Goal: Task Accomplishment & Management: Manage account settings

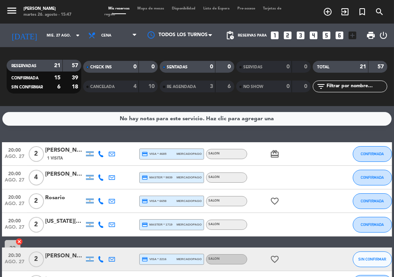
scroll to position [0, 9]
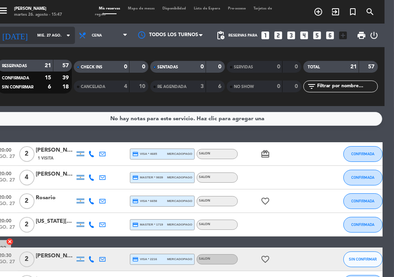
click at [48, 33] on input "mié. 27 ago." at bounding box center [58, 35] width 51 height 12
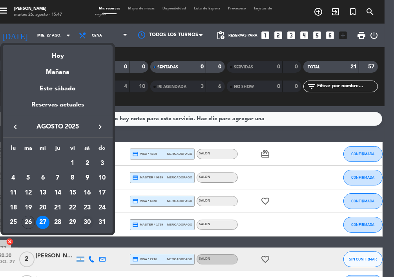
click at [88, 220] on div "30" at bounding box center [87, 222] width 13 height 13
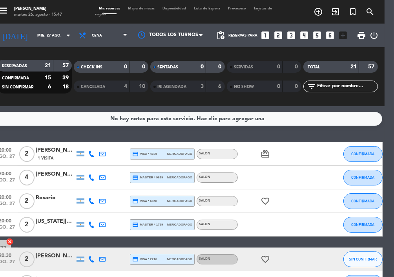
type input "sáb. 30 ago."
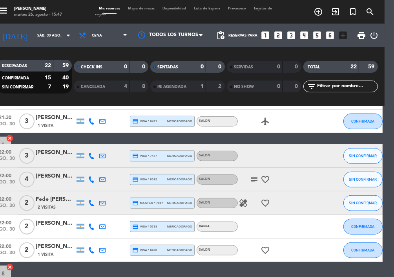
scroll to position [478, 0]
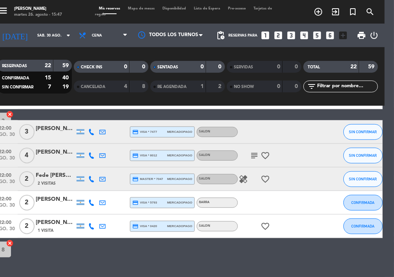
click at [62, 154] on div "[PERSON_NAME]" at bounding box center [55, 152] width 39 height 9
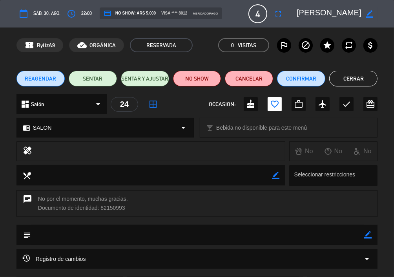
click at [290, 11] on editable-input "border_color" at bounding box center [332, 14] width 90 height 14
click at [283, 9] on icon "fullscreen" at bounding box center [278, 13] width 9 height 9
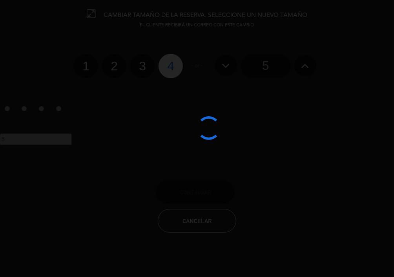
click at [256, 77] on div at bounding box center [197, 138] width 394 height 277
click at [262, 75] on div at bounding box center [197, 138] width 394 height 277
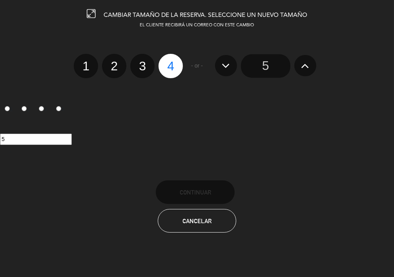
click at [269, 68] on input "5" at bounding box center [265, 66] width 49 height 24
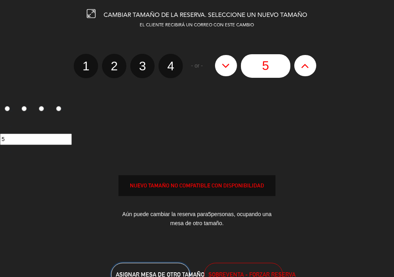
click at [161, 272] on span "ASIGNAR MESA DE OTRO TAMAÑO" at bounding box center [160, 274] width 89 height 7
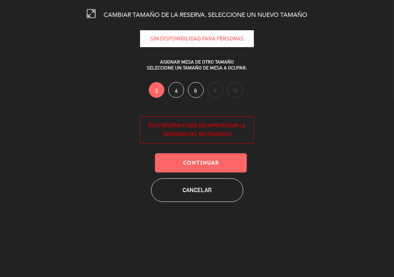
click at [170, 86] on label "4" at bounding box center [176, 90] width 16 height 16
click at [193, 160] on button "Continuar" at bounding box center [201, 162] width 92 height 19
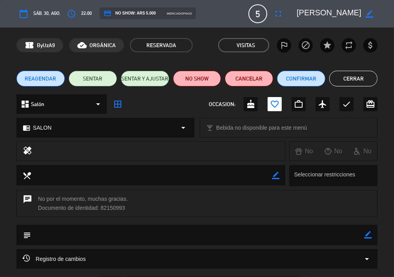
click at [353, 79] on button "Cerrar" at bounding box center [353, 79] width 48 height 16
